Goal: Information Seeking & Learning: Obtain resource

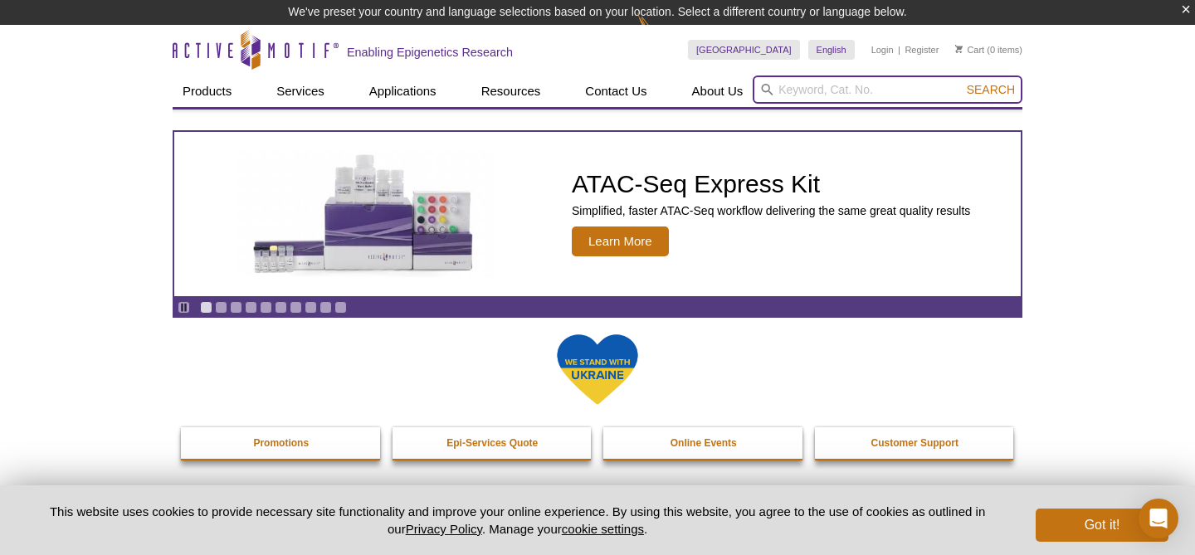
click at [784, 97] on input "search" at bounding box center [888, 90] width 270 height 28
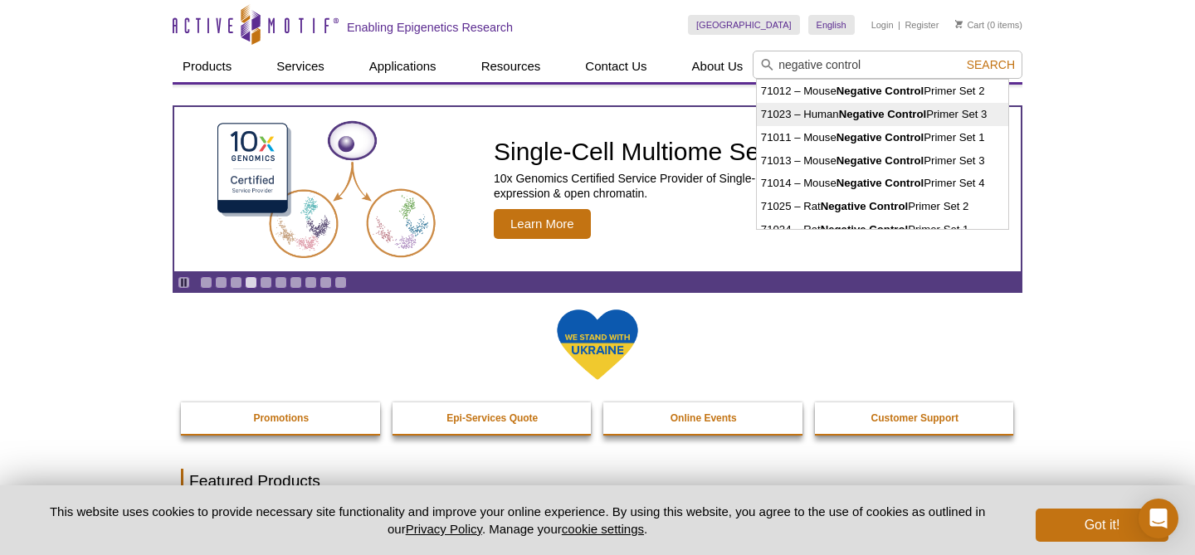
click at [872, 114] on strong "Negative Control" at bounding box center [883, 114] width 88 height 12
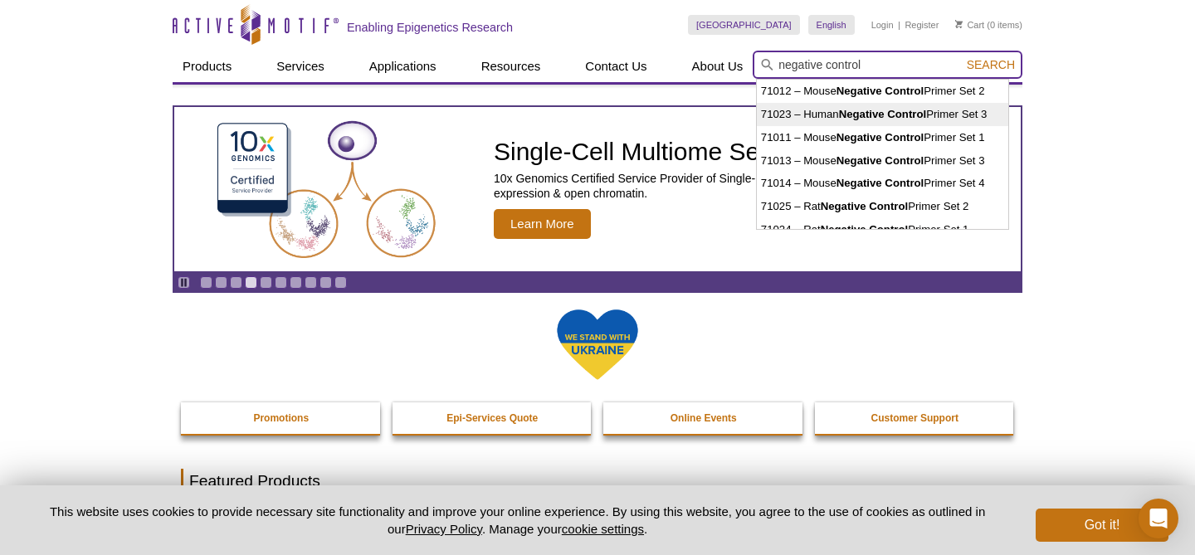
type input "71023 – Human Negative Control Primer Set 3"
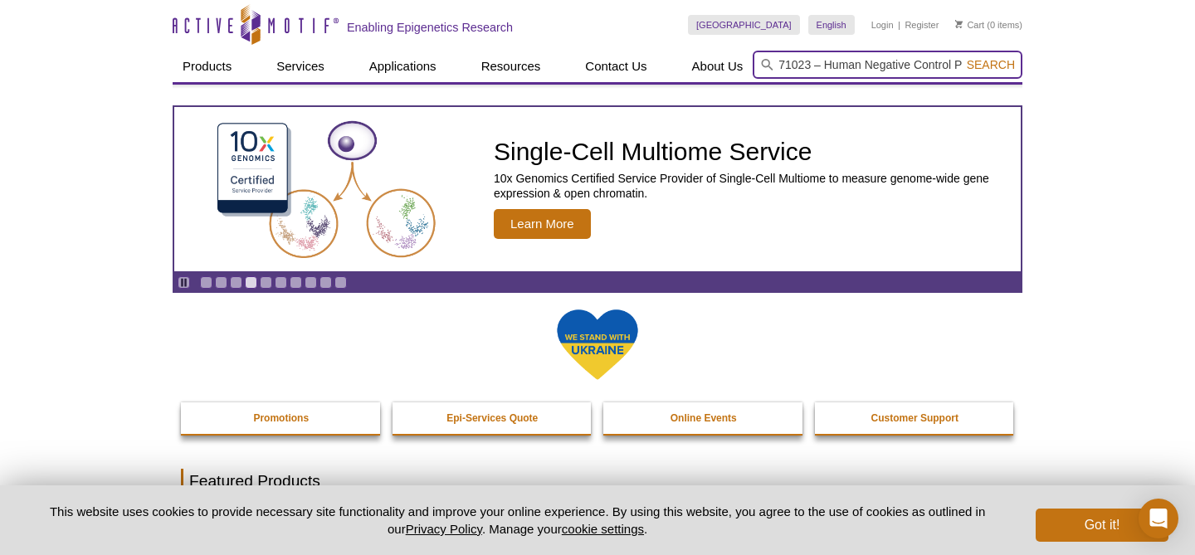
scroll to position [0, 60]
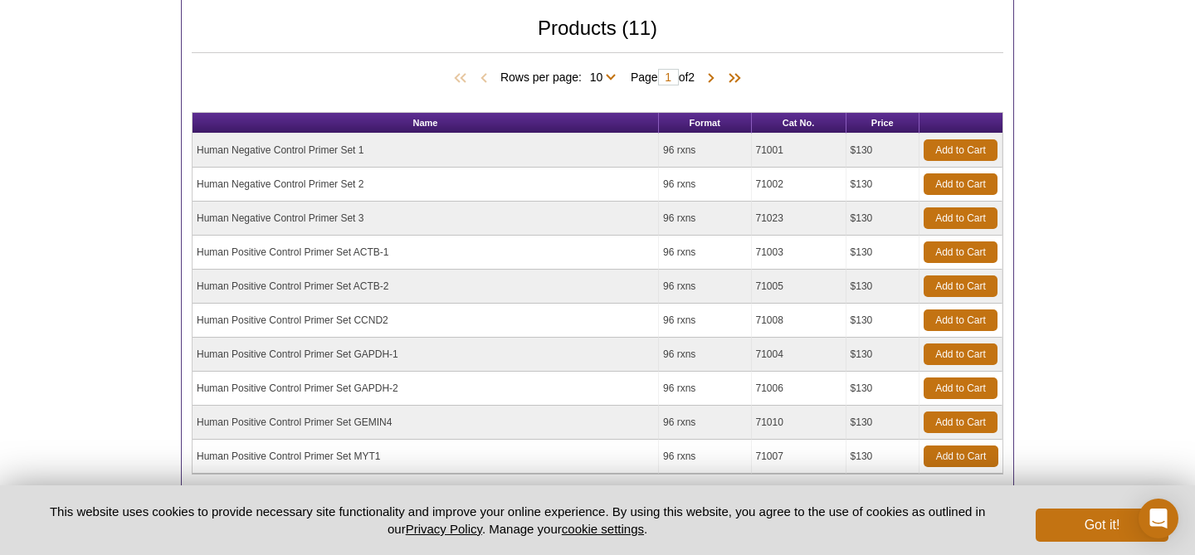
scroll to position [476, 0]
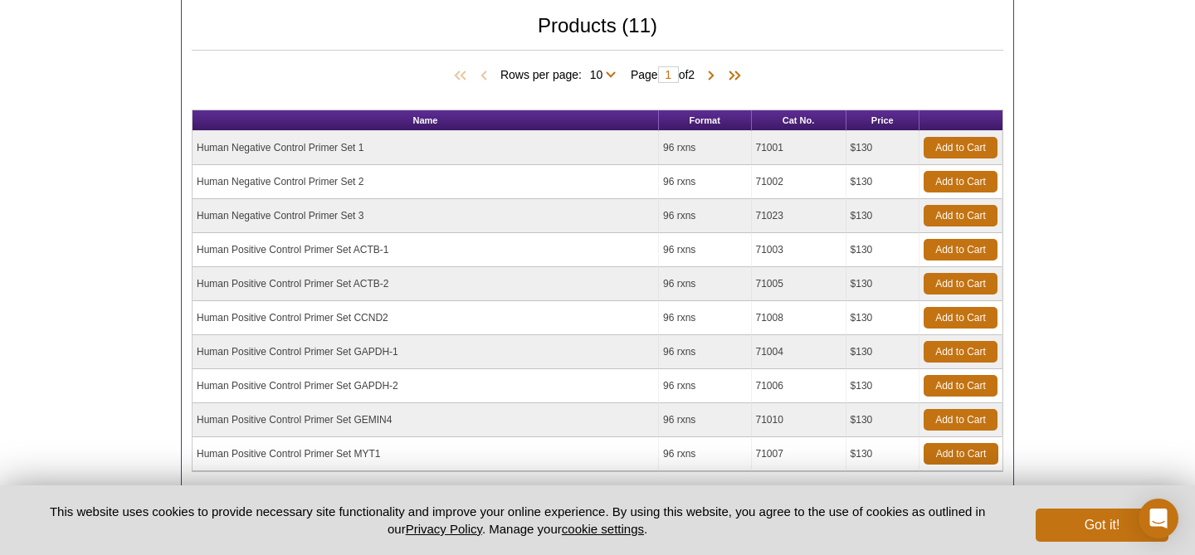
click at [394, 248] on td "Human Positive Control Primer Set ACTB-1" at bounding box center [426, 250] width 467 height 34
click at [369, 249] on td "Human Positive Control Primer Set ACTB-1" at bounding box center [426, 250] width 467 height 34
click at [313, 286] on td "Human Positive Control Primer Set ACTB-2" at bounding box center [426, 284] width 467 height 34
click at [310, 322] on td "Human Positive Control Primer Set CCND2" at bounding box center [426, 318] width 467 height 34
click at [310, 354] on td "Human Positive Control Primer Set GAPDH-1" at bounding box center [426, 352] width 467 height 34
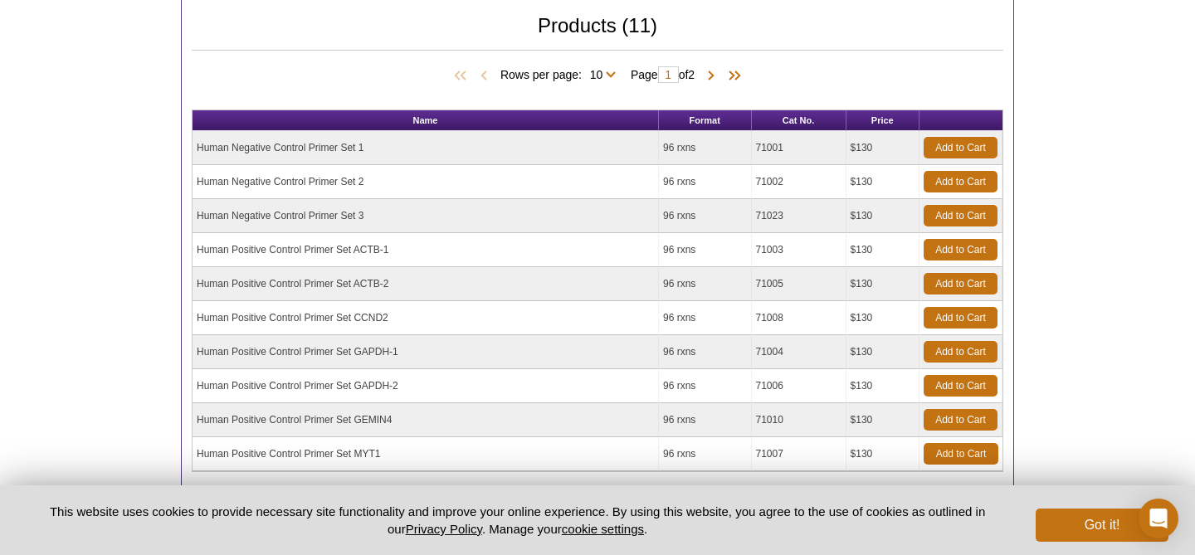
click at [308, 385] on td "Human Positive Control Primer Set GAPDH-2" at bounding box center [426, 386] width 467 height 34
click at [294, 281] on td "Human Positive Control Primer Set ACTB-2" at bounding box center [426, 284] width 467 height 34
click at [290, 253] on td "Human Positive Control Primer Set ACTB-1" at bounding box center [426, 250] width 467 height 34
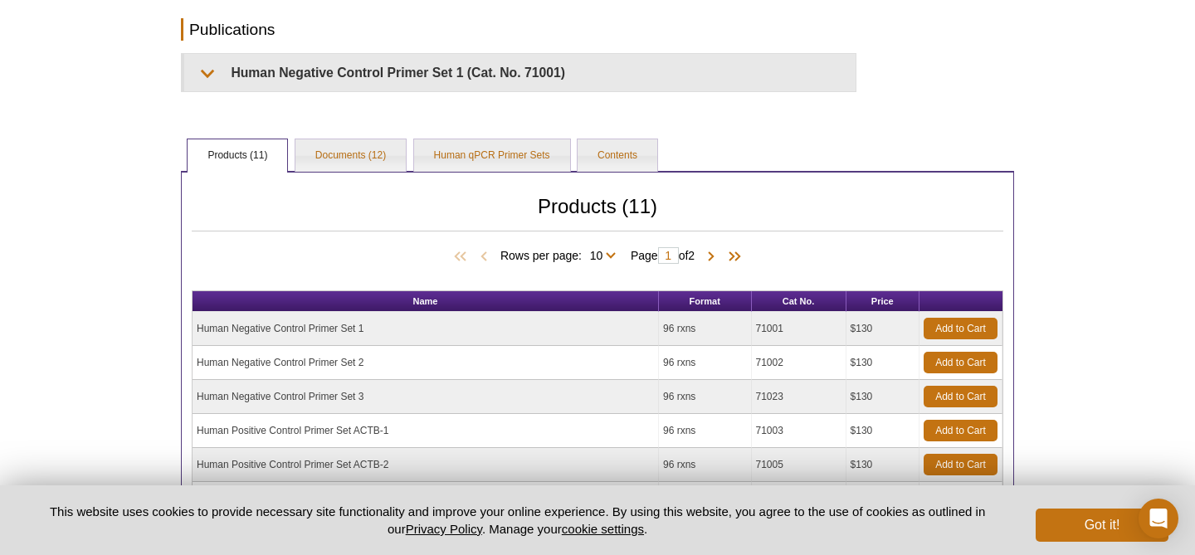
scroll to position [276, 0]
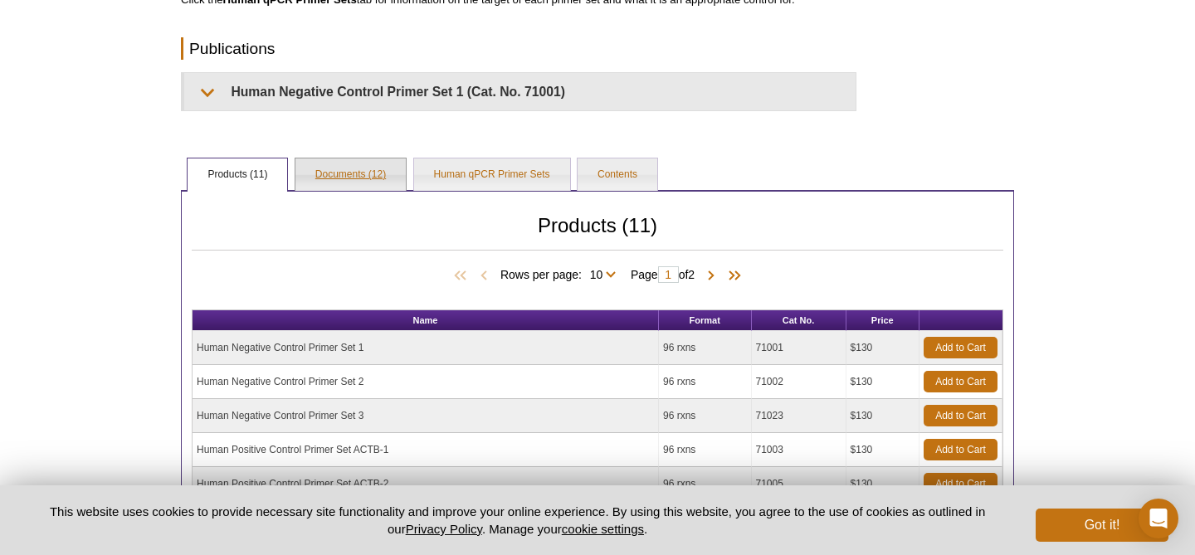
click at [370, 183] on link "Documents (12)" at bounding box center [351, 175] width 110 height 33
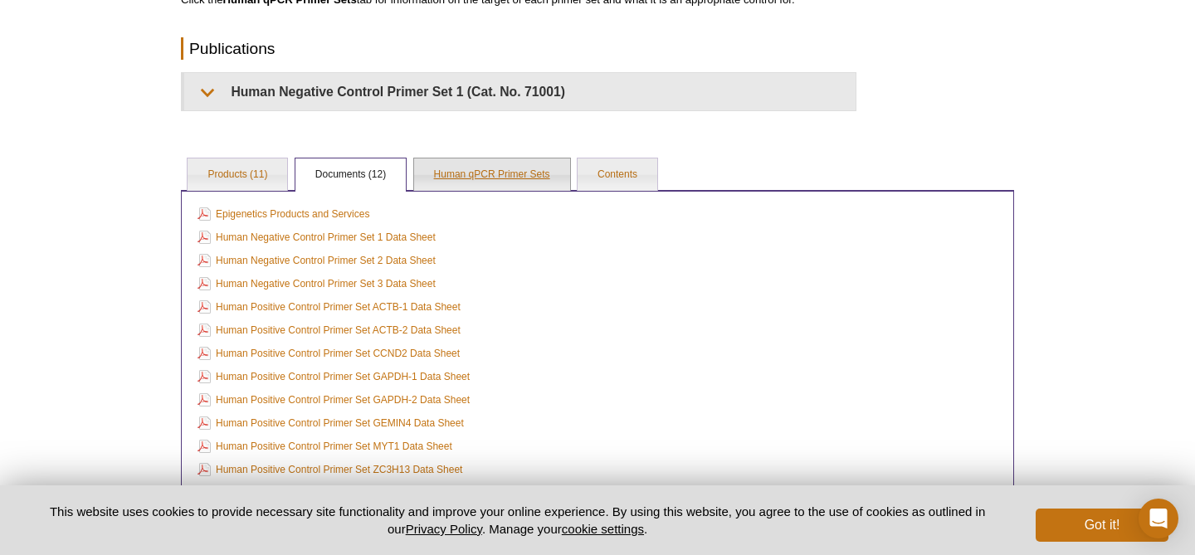
click at [500, 182] on link "Human qPCR Primer Sets" at bounding box center [492, 175] width 156 height 33
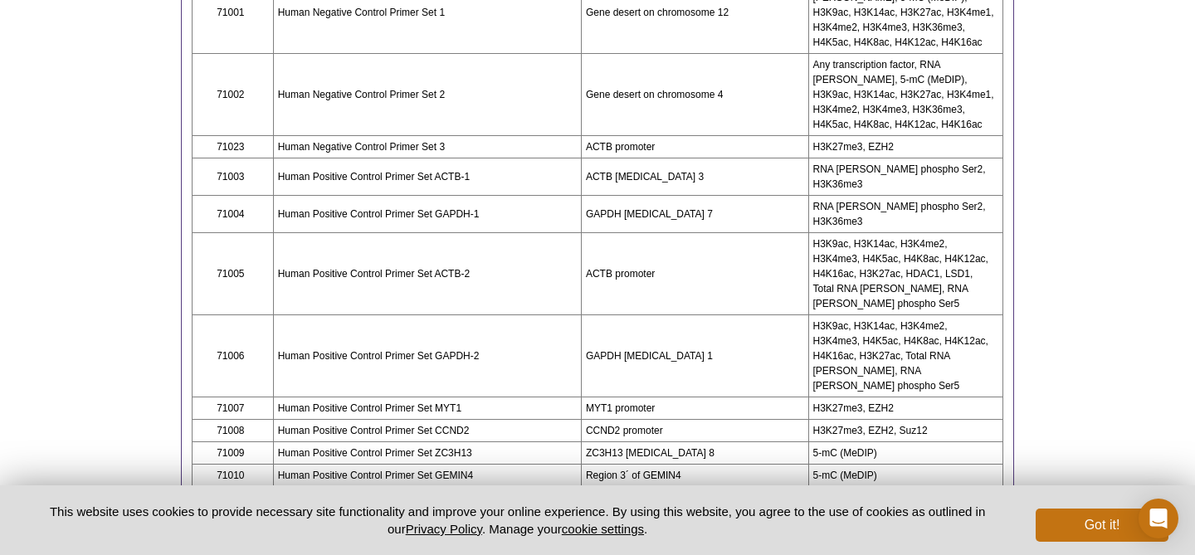
scroll to position [569, 0]
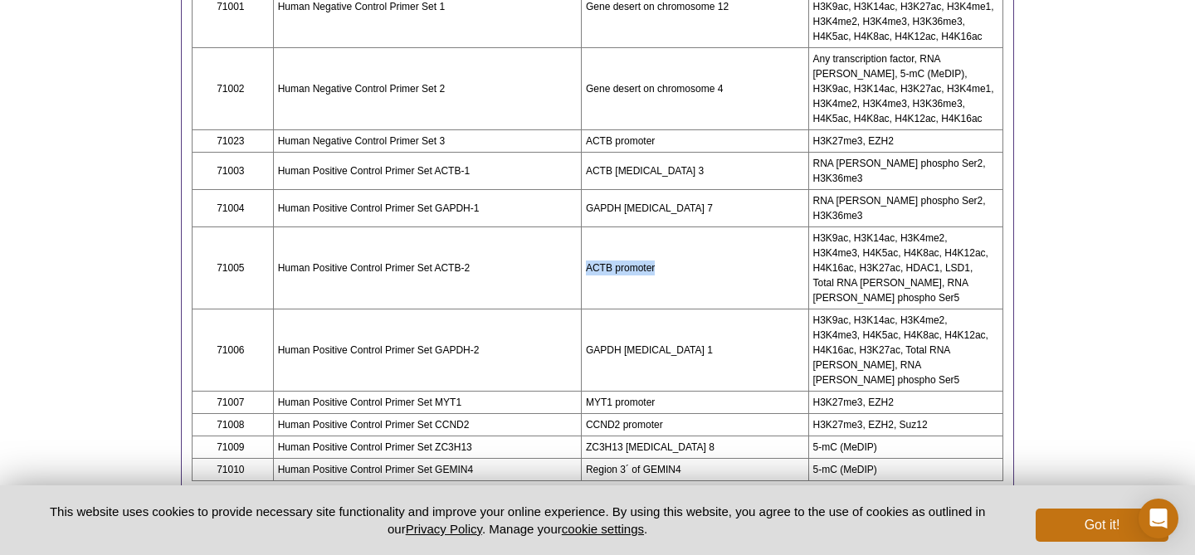
drag, startPoint x: 661, startPoint y: 238, endPoint x: 589, endPoint y: 236, distance: 72.3
click at [589, 235] on td "ACTB promoter" at bounding box center [694, 268] width 227 height 82
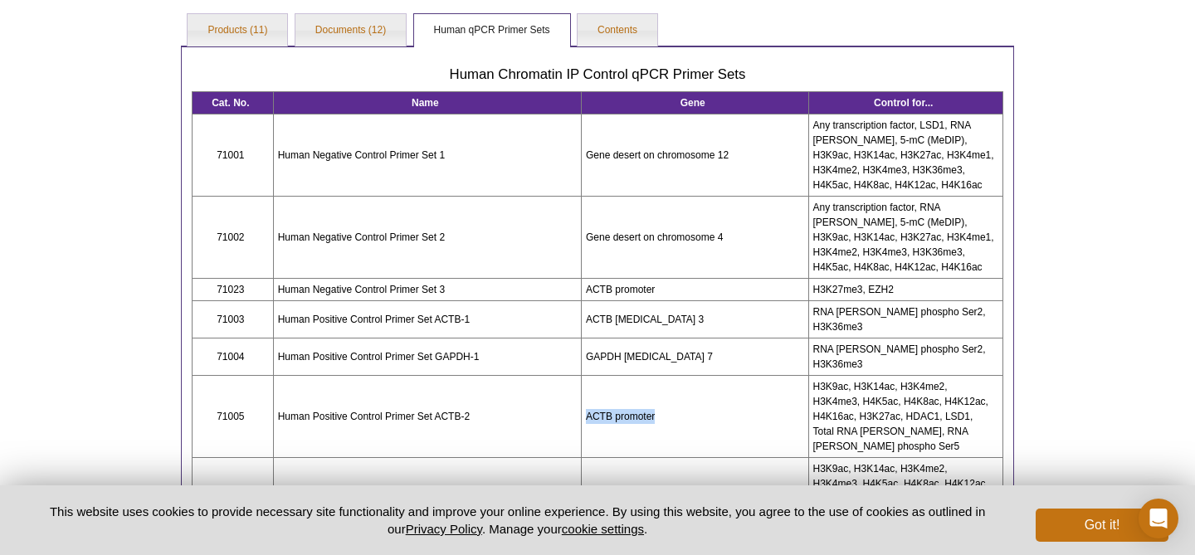
scroll to position [417, 0]
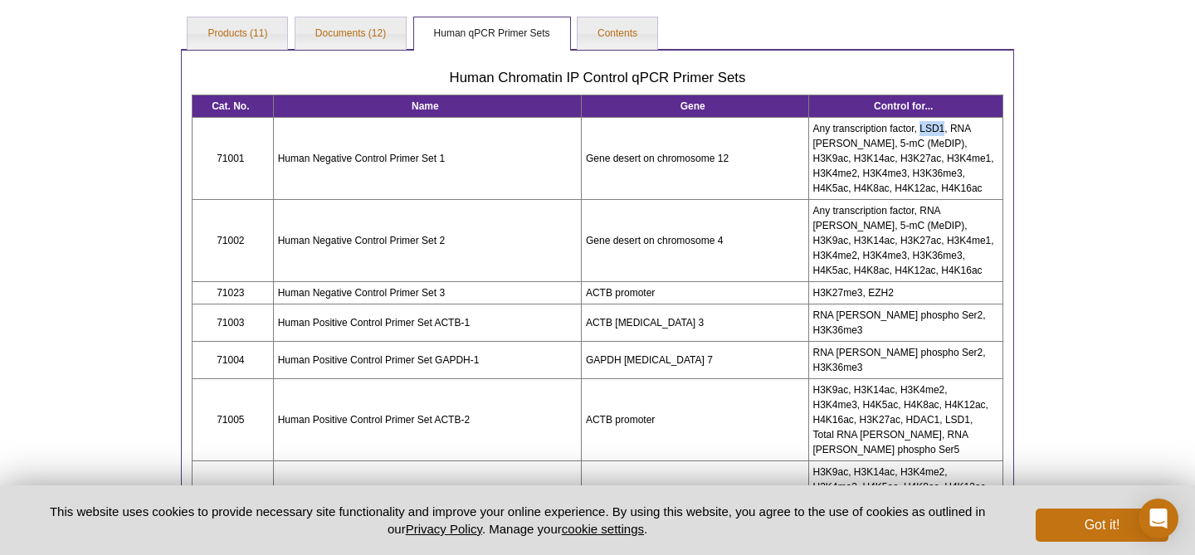
drag, startPoint x: 919, startPoint y: 127, endPoint x: 946, endPoint y: 128, distance: 26.6
click at [946, 128] on td "Any transcription factor, LSD1, RNA pol II, 5-mC (MeDIP), H3K9ac, H3K14ac, H3K2…" at bounding box center [906, 158] width 195 height 82
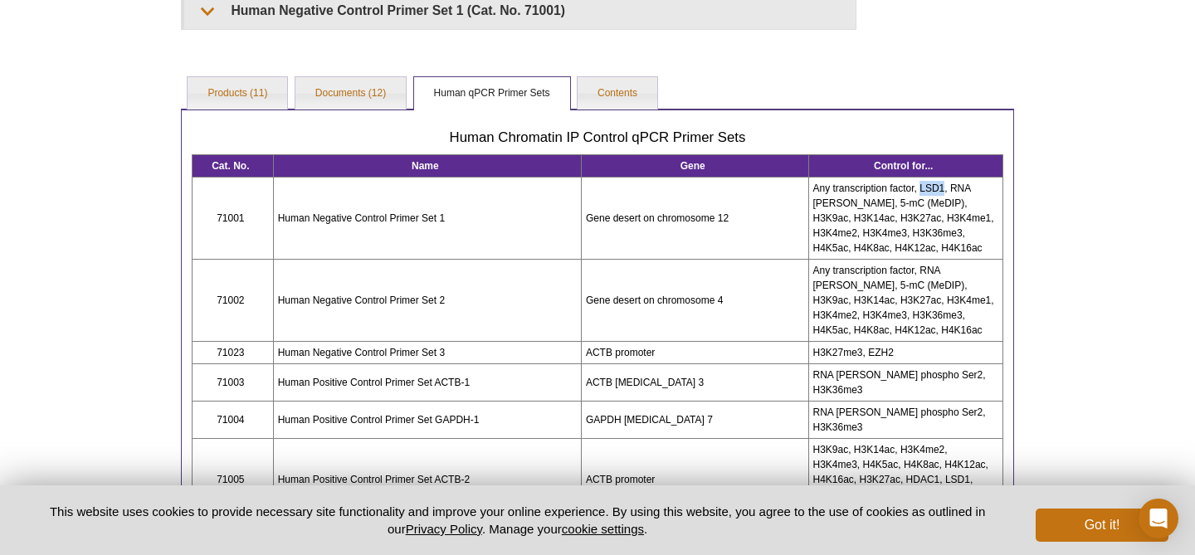
scroll to position [364, 0]
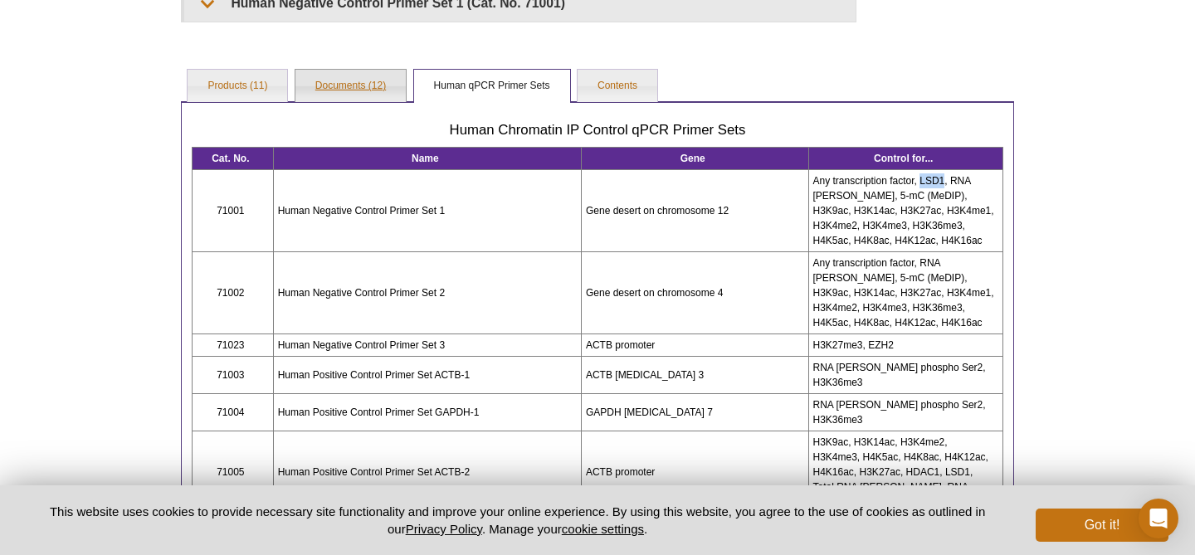
click at [360, 87] on link "Documents (12)" at bounding box center [351, 86] width 110 height 33
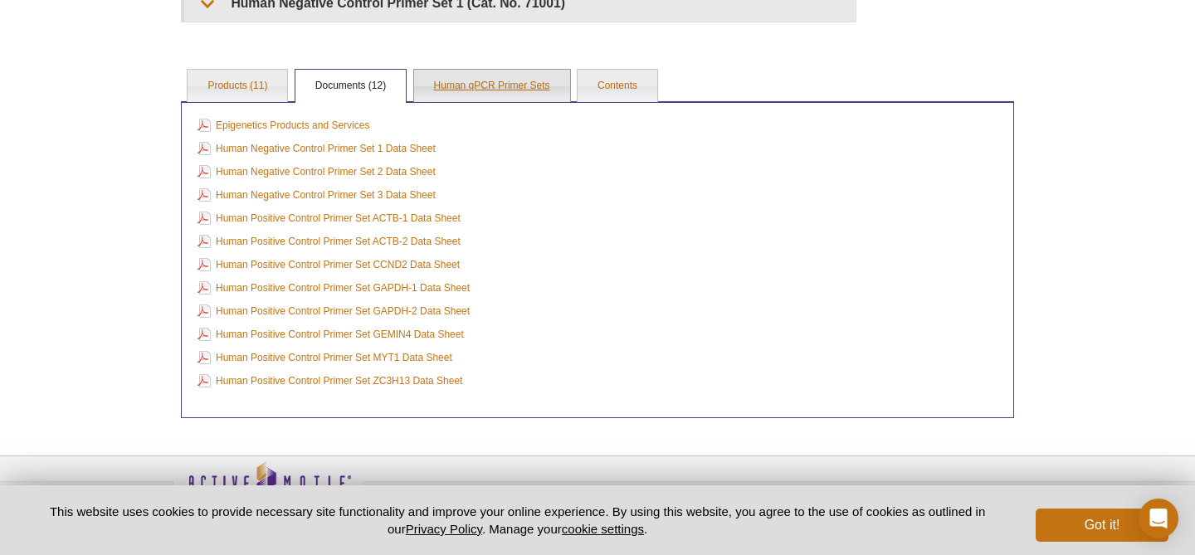
click at [473, 86] on link "Human qPCR Primer Sets" at bounding box center [492, 86] width 156 height 33
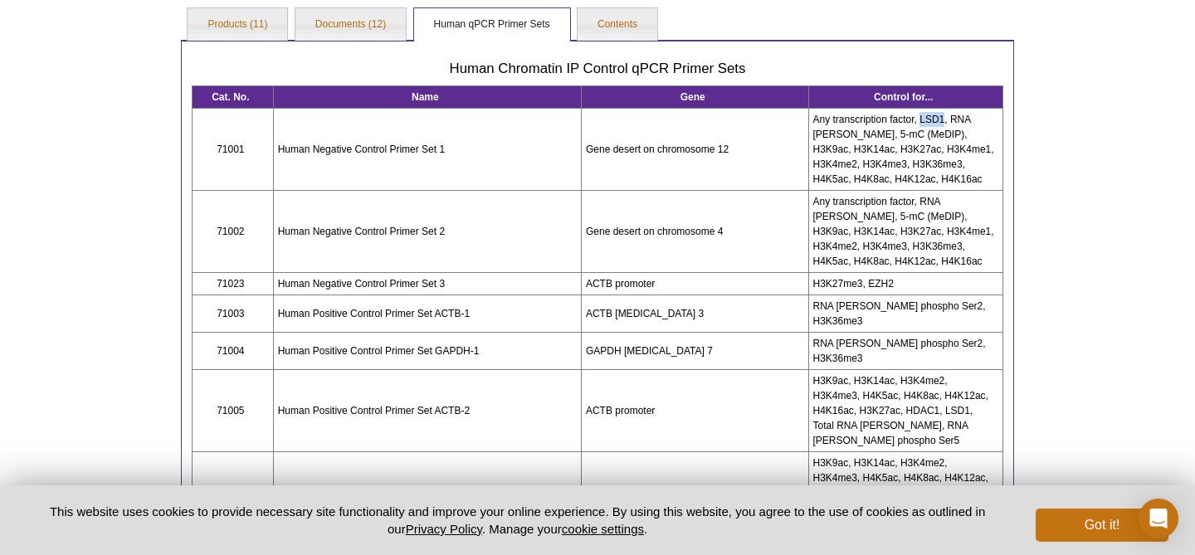
scroll to position [432, 0]
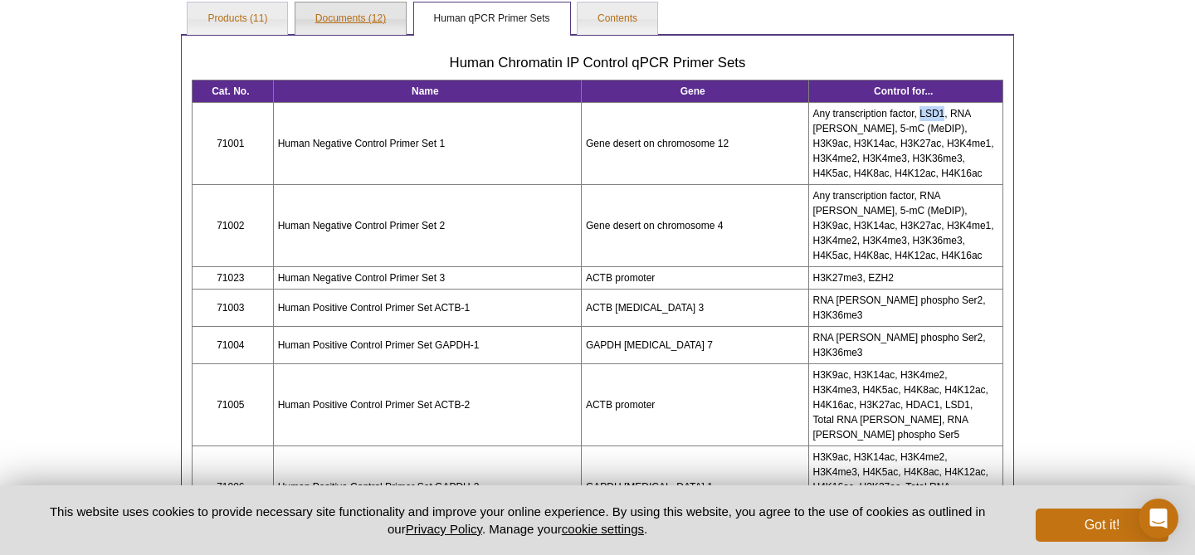
click at [370, 18] on link "Documents (12)" at bounding box center [351, 18] width 110 height 33
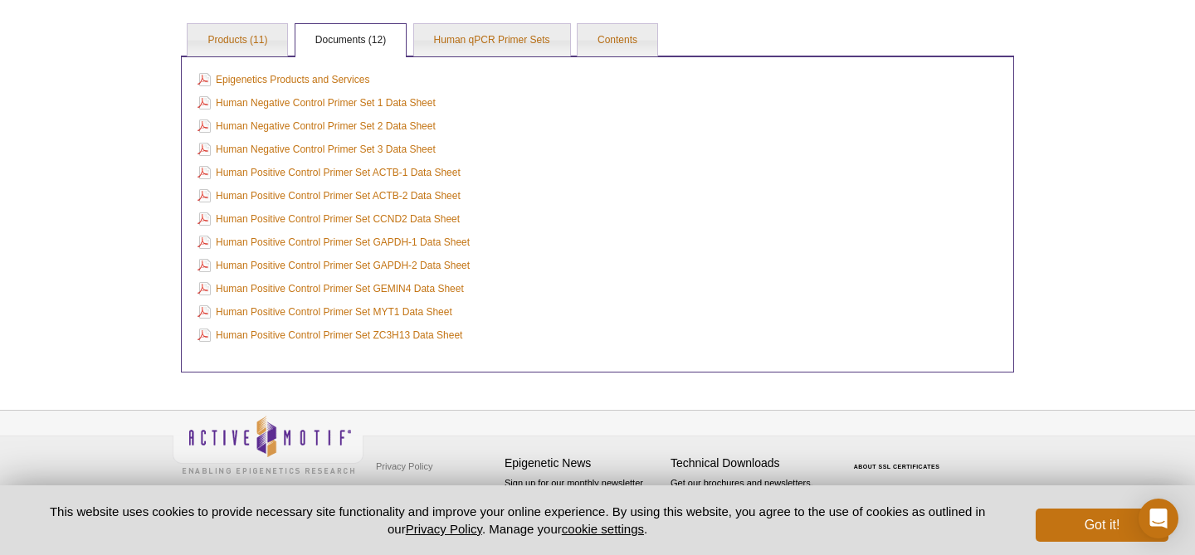
scroll to position [409, 0]
click at [341, 198] on link "Human Positive Control Primer Set ACTB-2 Data Sheet" at bounding box center [329, 197] width 263 height 18
click at [463, 49] on link "Human qPCR Primer Sets" at bounding box center [492, 41] width 156 height 33
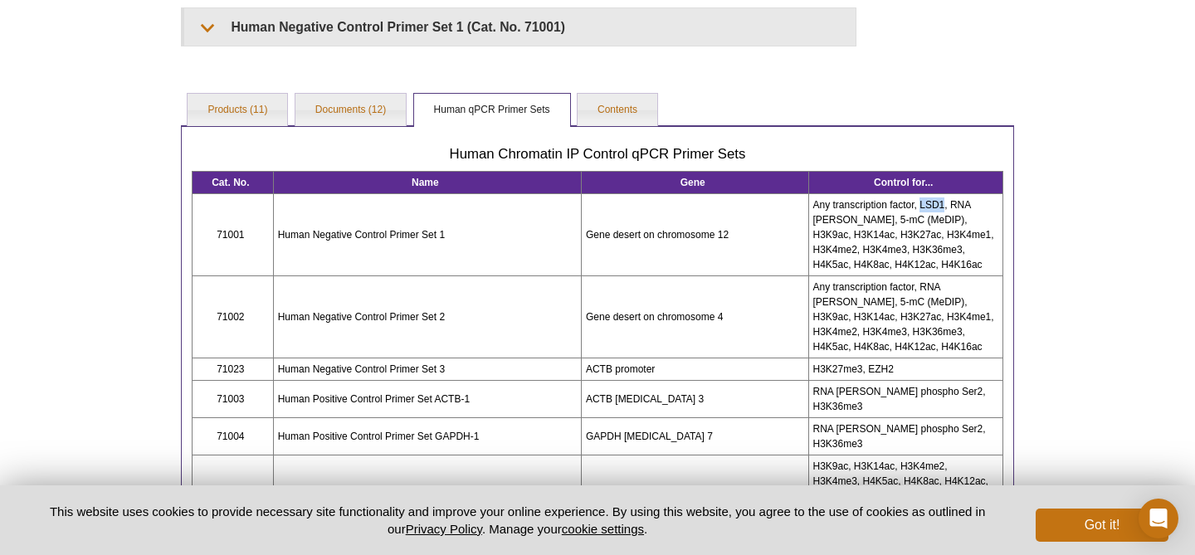
scroll to position [332, 0]
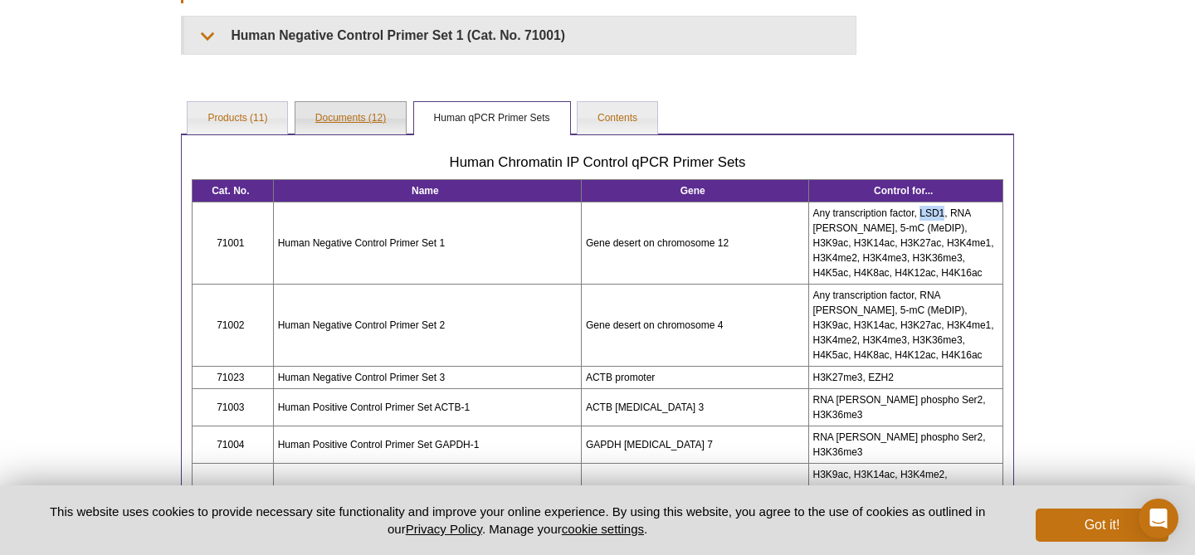
click at [342, 118] on link "Documents (12)" at bounding box center [351, 118] width 110 height 33
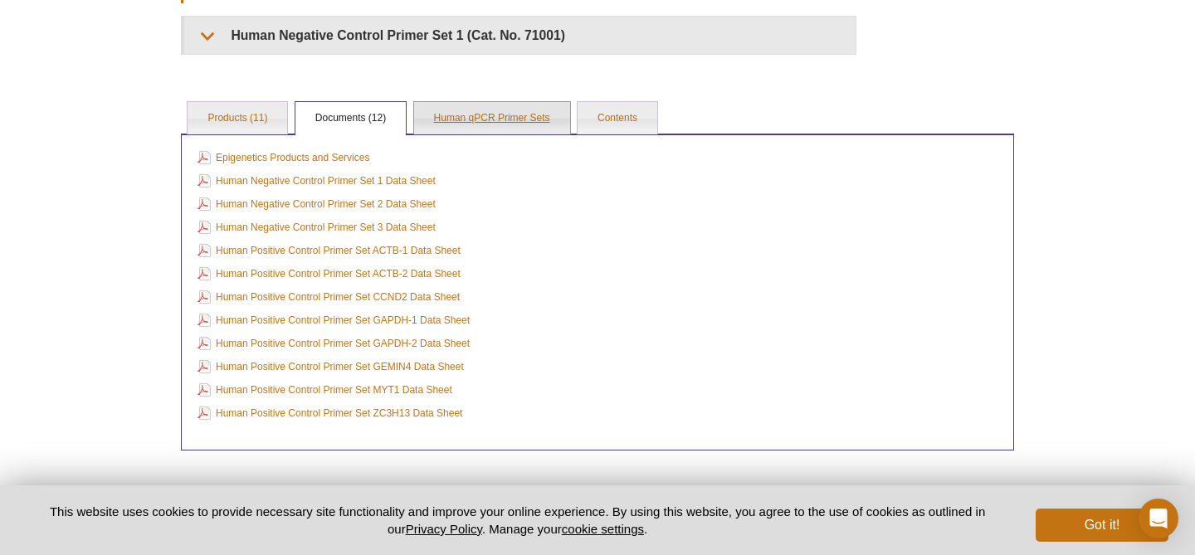
click at [465, 120] on link "Human qPCR Primer Sets" at bounding box center [492, 118] width 156 height 33
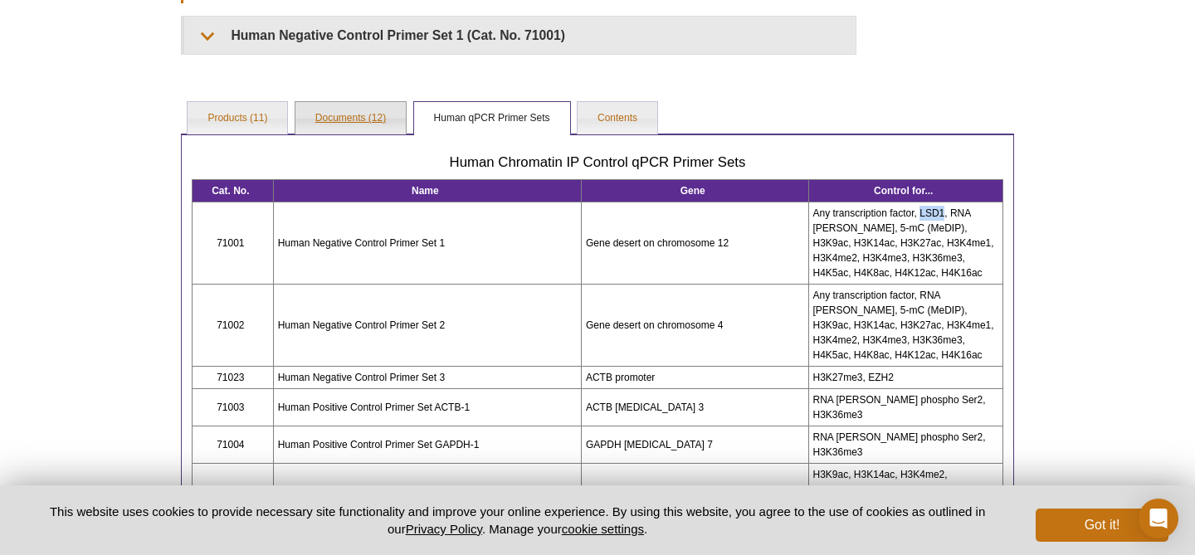
click at [338, 125] on link "Documents (12)" at bounding box center [351, 118] width 110 height 33
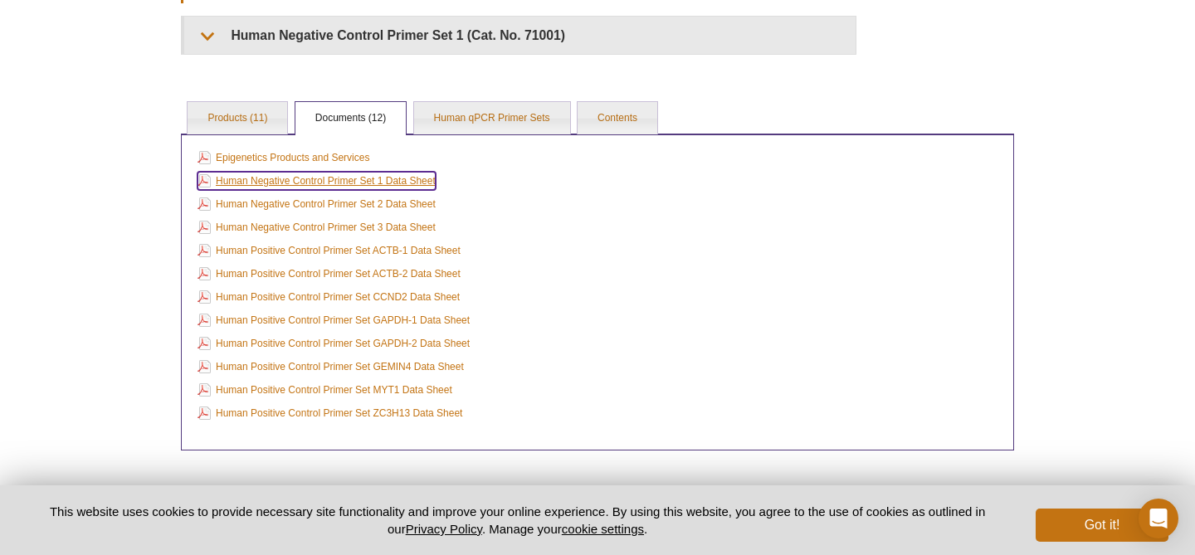
click at [306, 188] on link "Human Negative Control Primer Set 1 Data Sheet" at bounding box center [317, 181] width 238 height 18
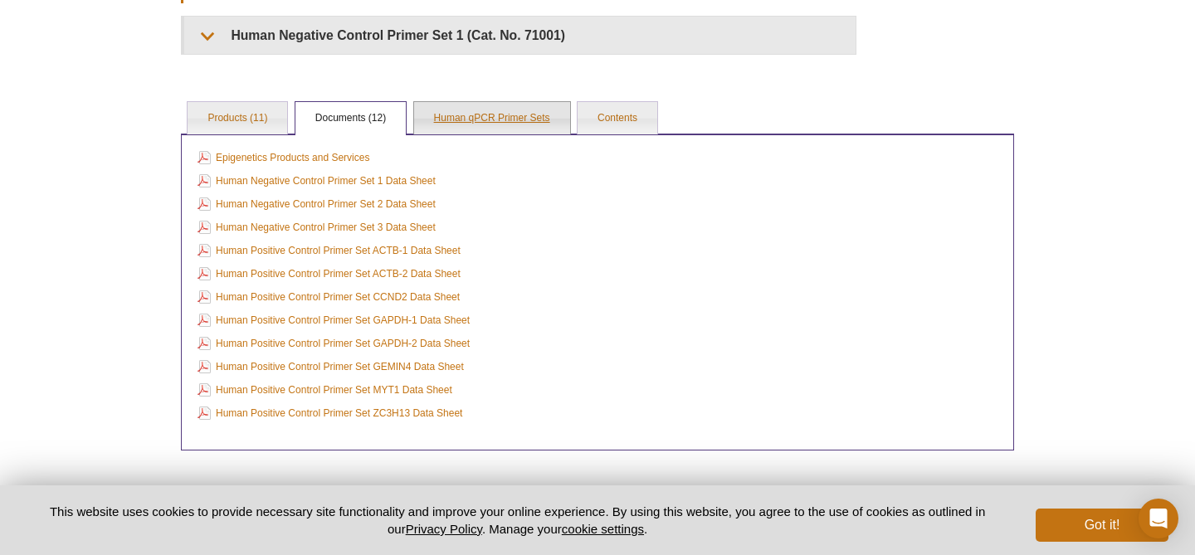
click at [460, 121] on link "Human qPCR Primer Sets" at bounding box center [492, 118] width 156 height 33
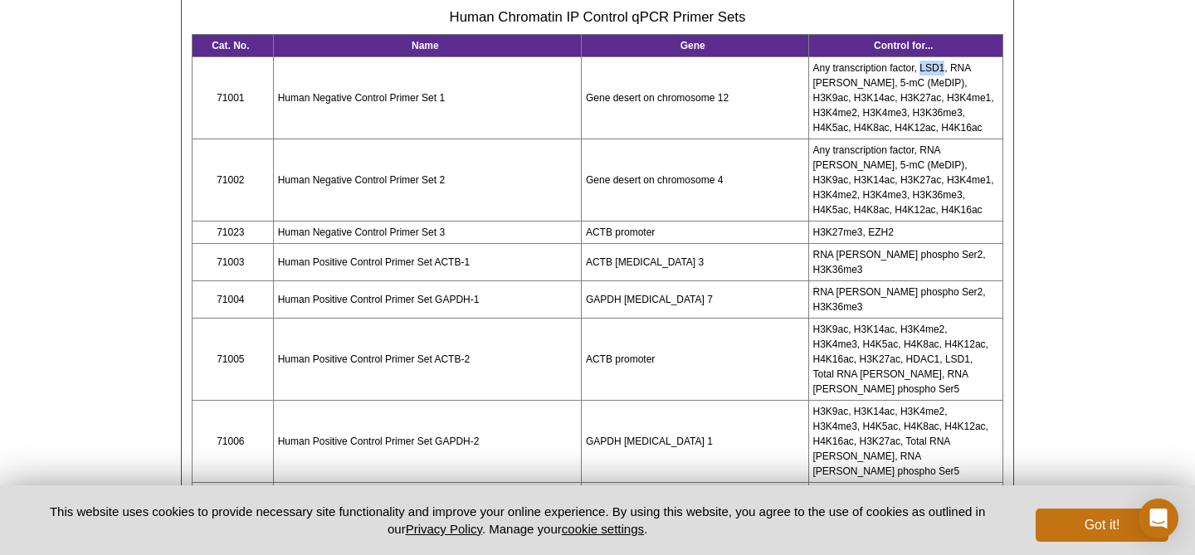
scroll to position [462, 0]
